Goal: Transaction & Acquisition: Purchase product/service

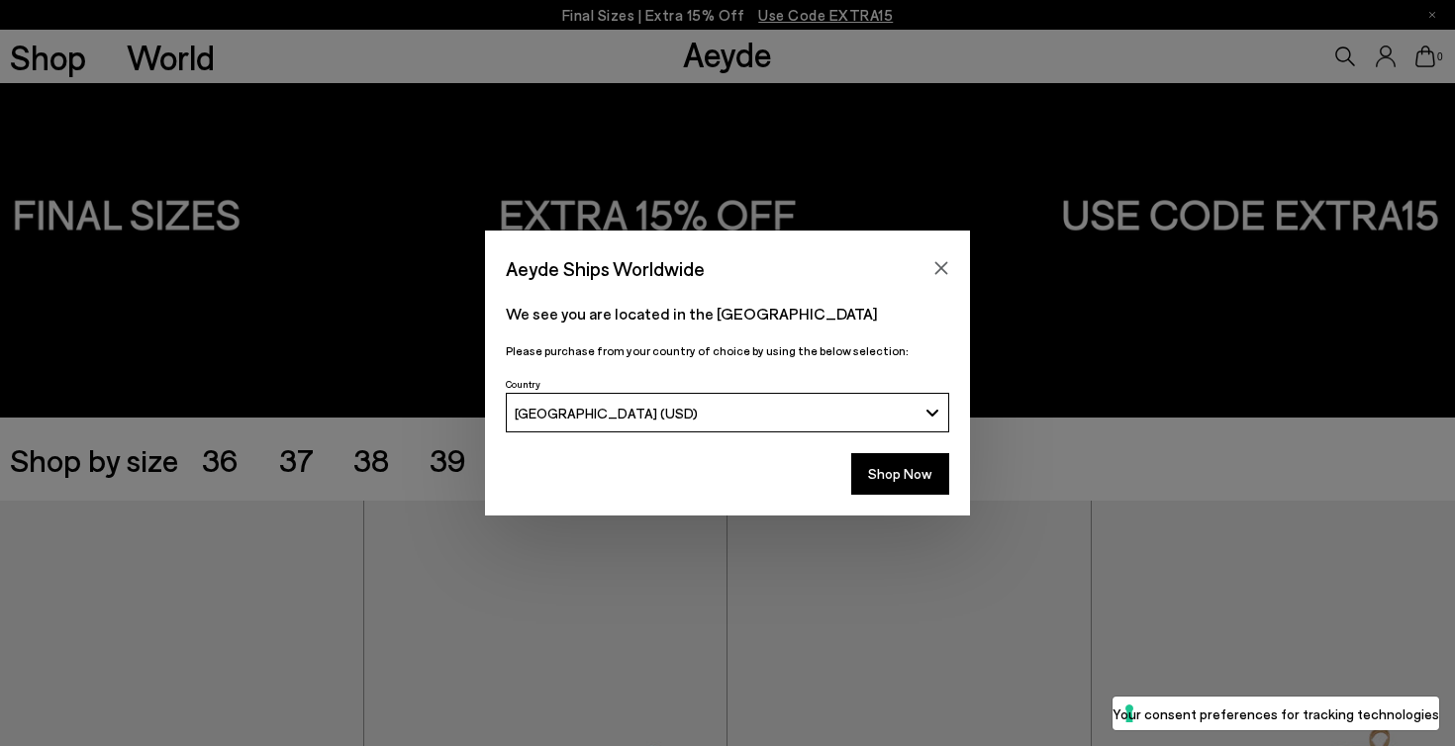
scroll to position [71, 0]
click at [882, 503] on div "Shop Now" at bounding box center [727, 479] width 485 height 73
click at [884, 481] on button "Shop Now" at bounding box center [900, 474] width 98 height 42
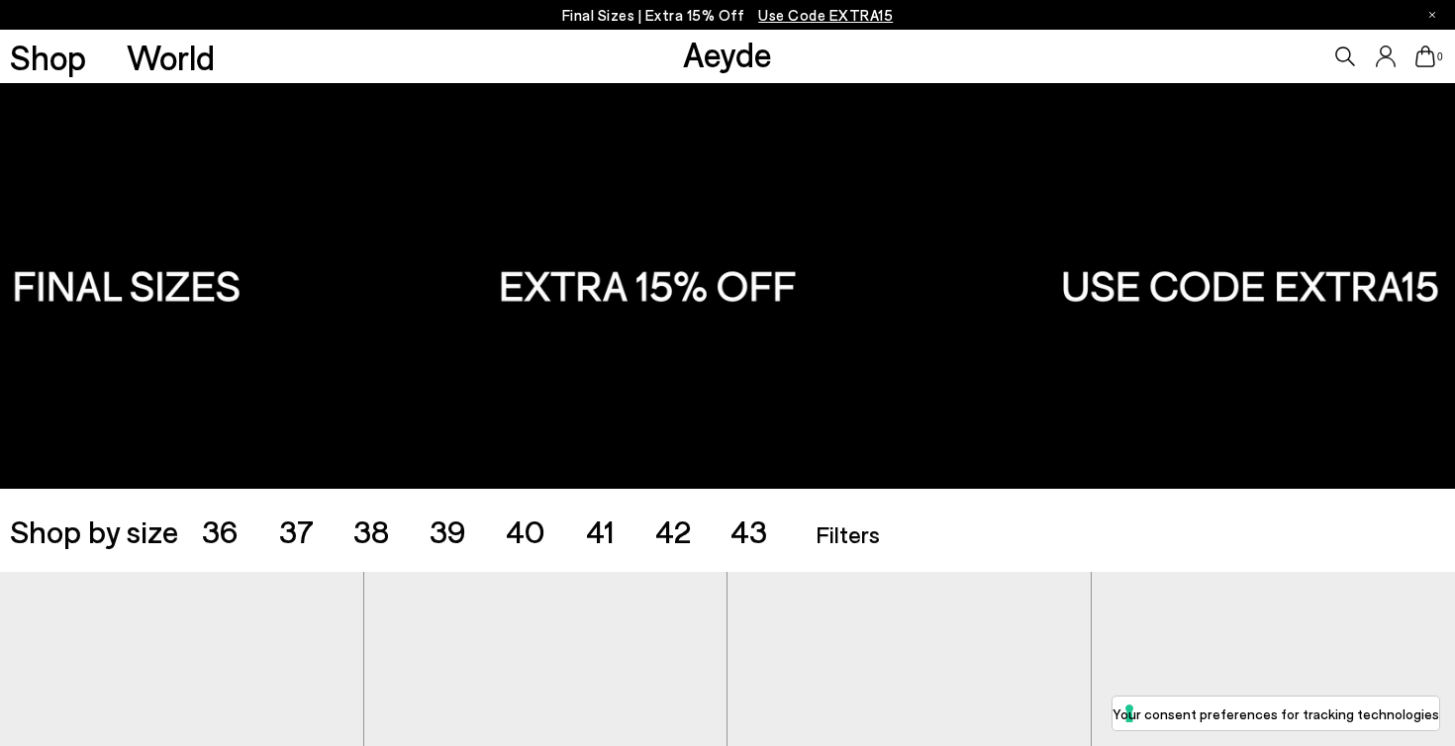
click at [617, 526] on ul "36 37 38 39 40 41 42 43" at bounding box center [505, 531] width 606 height 32
click at [600, 532] on span "41" at bounding box center [600, 531] width 29 height 38
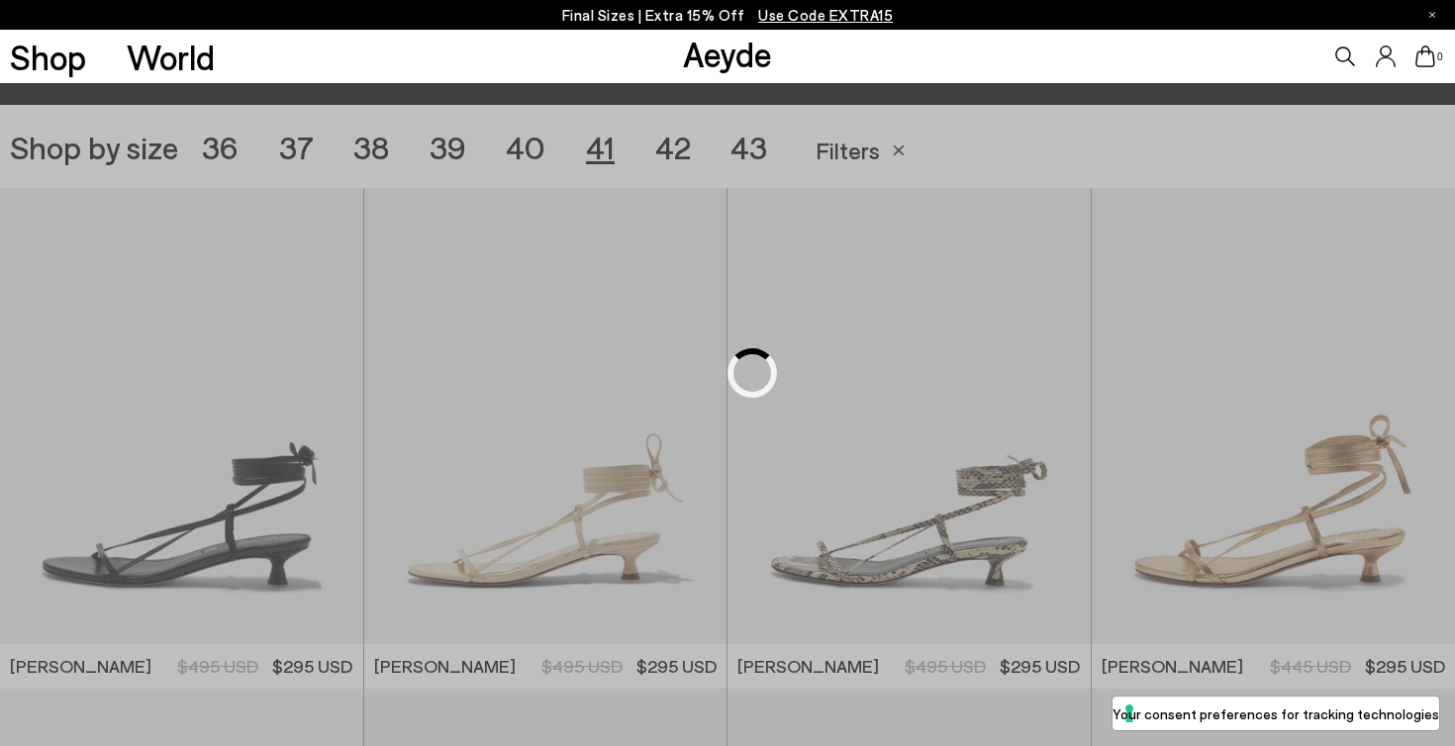
scroll to position [406, 0]
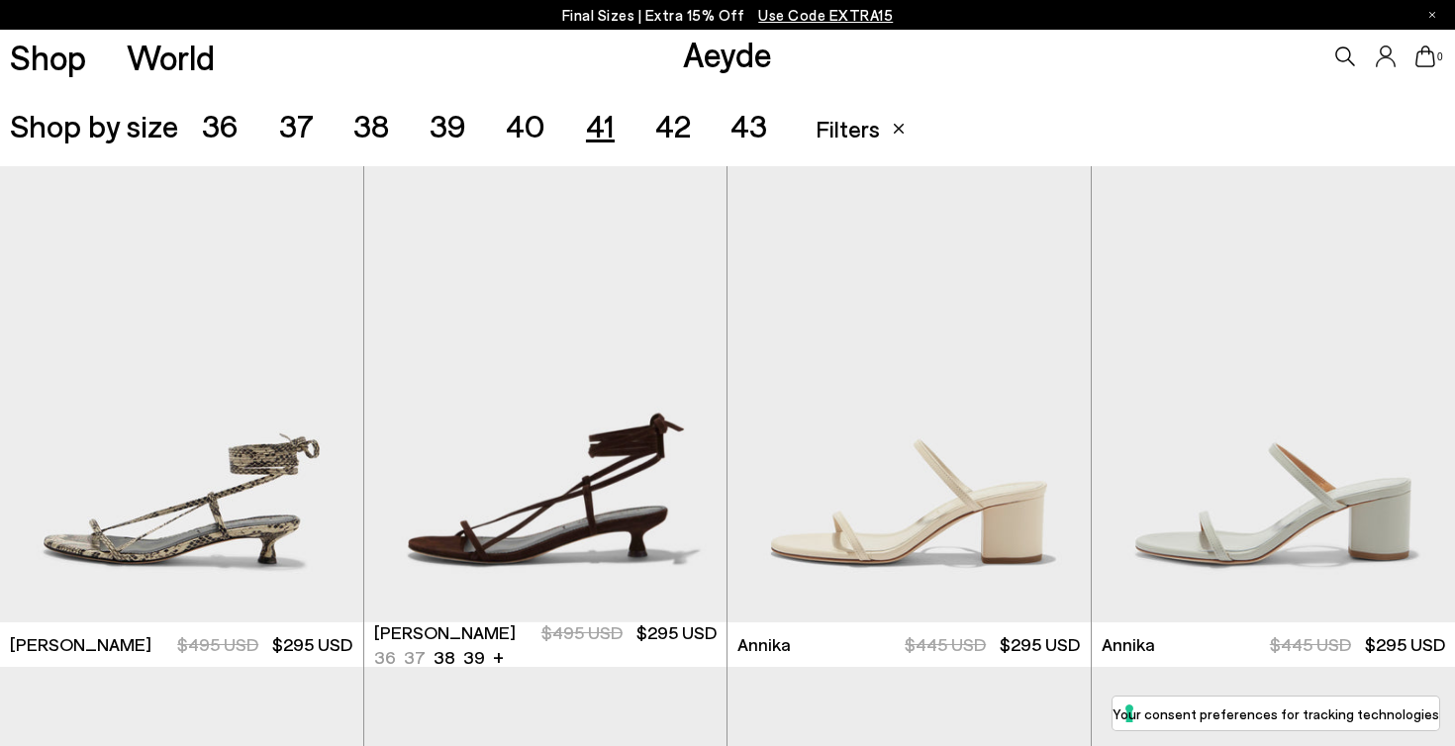
scroll to position [863, 0]
